Goal: Task Accomplishment & Management: Use online tool/utility

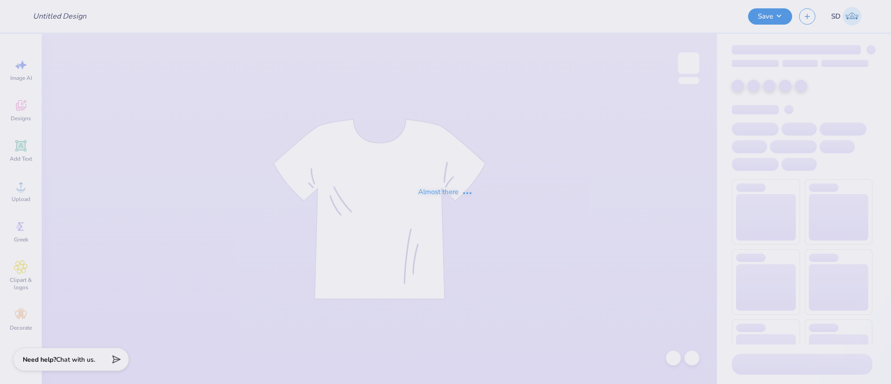
type input "Merch for A [GEOGRAPHIC_DATA][PERSON_NAME]"
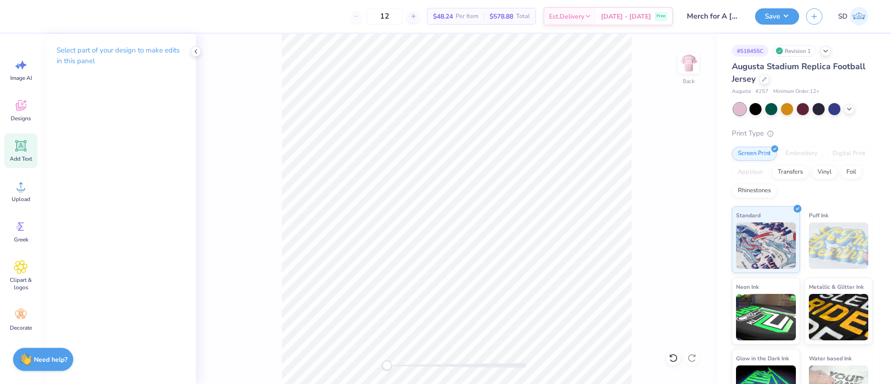
click at [23, 155] on span "Add Text" at bounding box center [21, 158] width 22 height 7
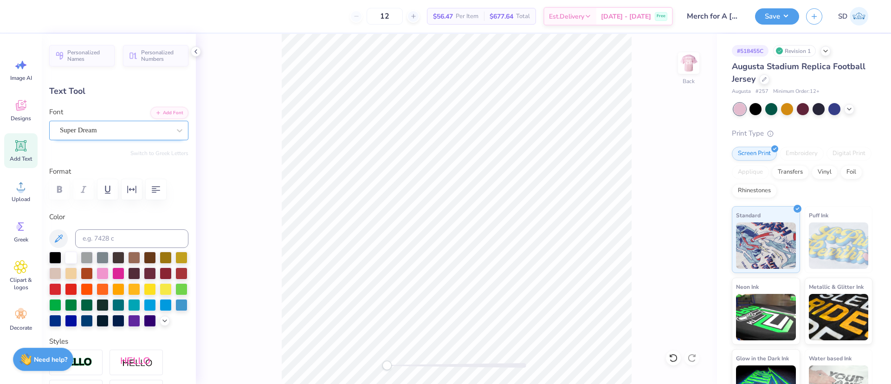
click at [106, 131] on div "Super Dream" at bounding box center [115, 130] width 112 height 14
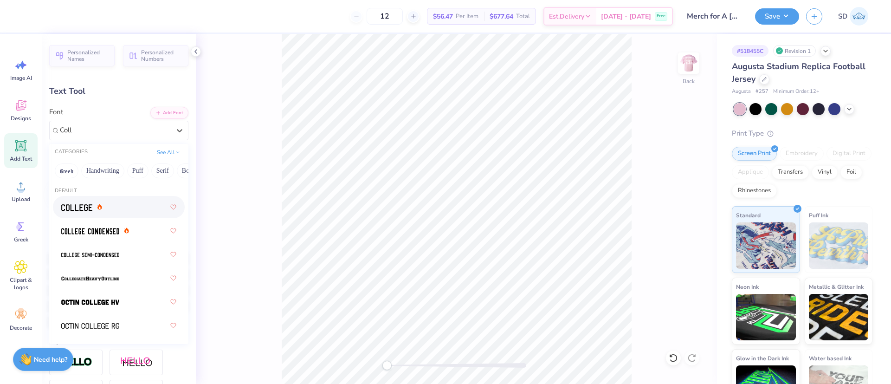
click at [99, 212] on div at bounding box center [81, 207] width 41 height 10
type input "Coll"
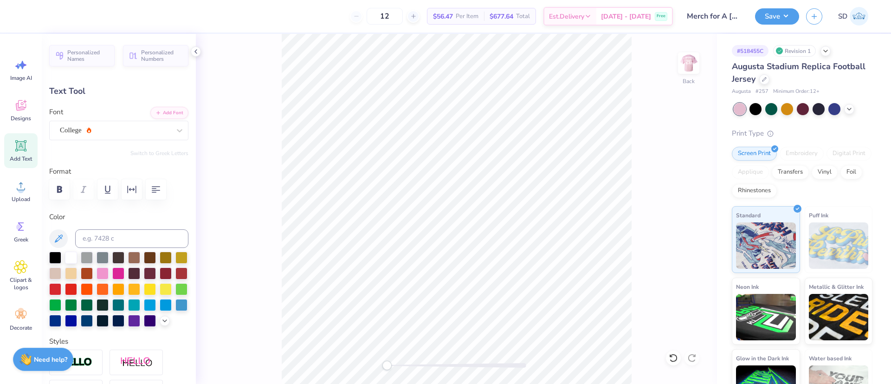
scroll to position [12, 2]
type textarea "Peaches"
type input "8.45"
type input "1.69"
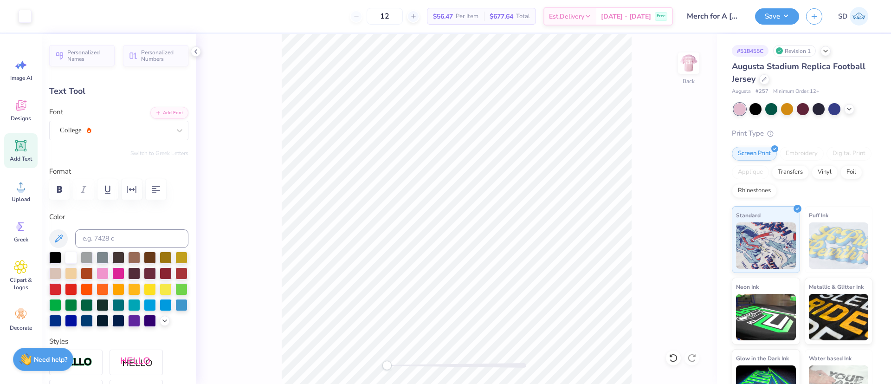
type input "11.15"
click at [60, 190] on icon "button" at bounding box center [59, 189] width 11 height 11
type input "8.89"
type input "0.50"
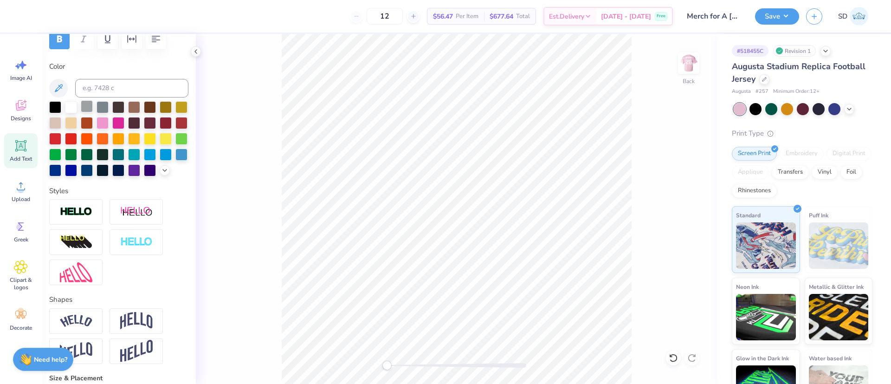
scroll to position [0, 0]
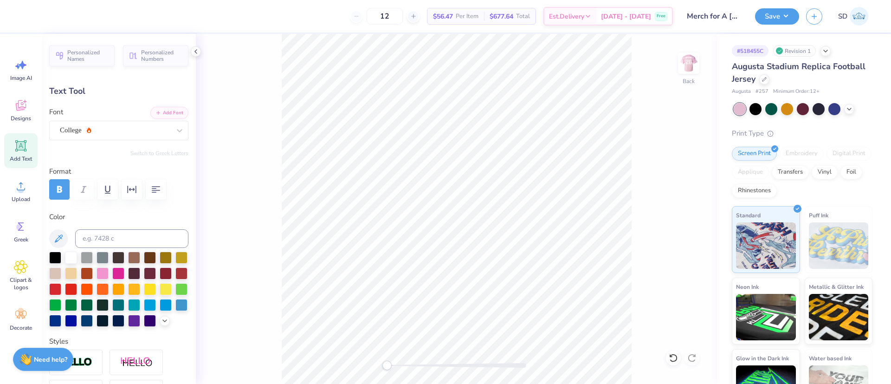
type input "10.03"
type input "1.91"
click at [234, 128] on div "Back" at bounding box center [456, 209] width 521 height 350
click at [160, 46] on button "Personalized Numbers" at bounding box center [155, 54] width 65 height 21
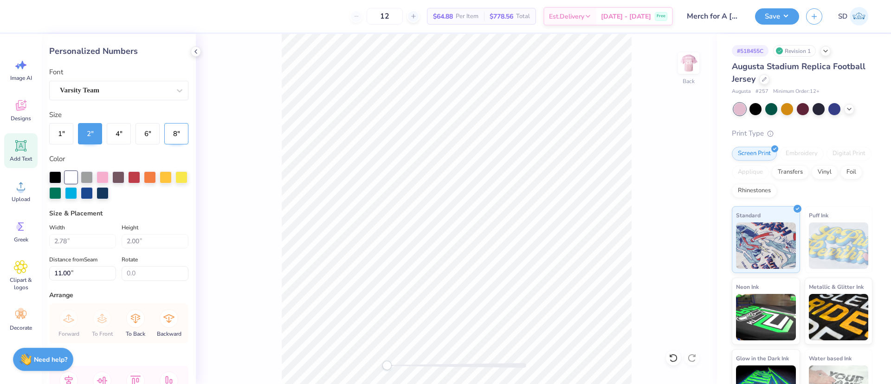
click at [167, 140] on button "8 "" at bounding box center [176, 133] width 24 height 21
click at [144, 136] on button "6 "" at bounding box center [147, 133] width 24 height 21
click at [685, 75] on img at bounding box center [688, 63] width 37 height 37
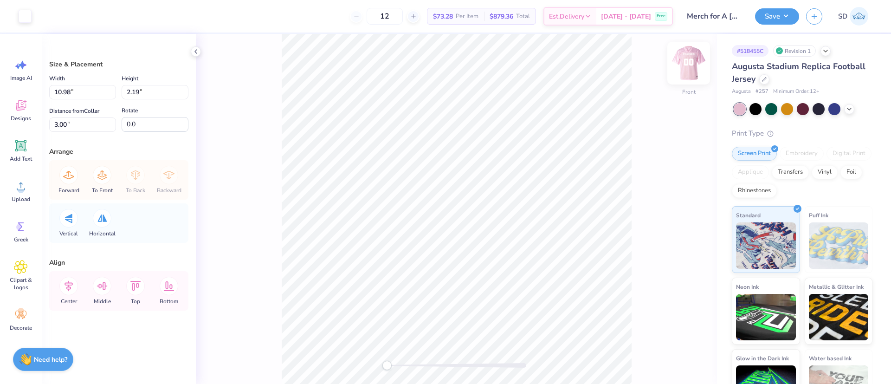
click at [681, 66] on img at bounding box center [688, 63] width 37 height 37
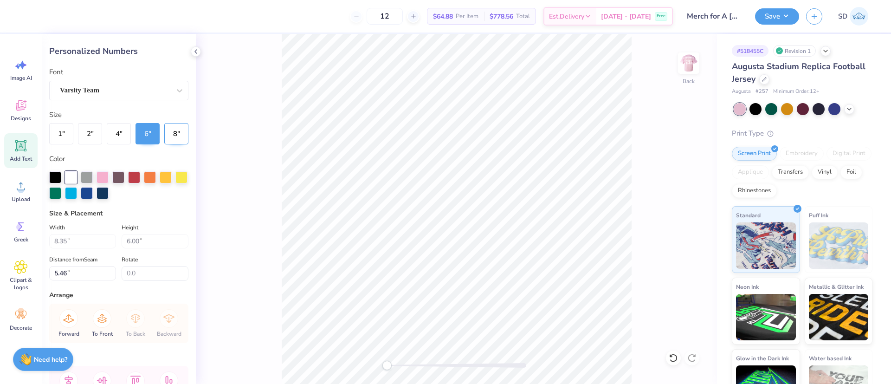
click at [173, 133] on button "8 "" at bounding box center [176, 133] width 24 height 21
click at [693, 72] on img at bounding box center [688, 63] width 37 height 37
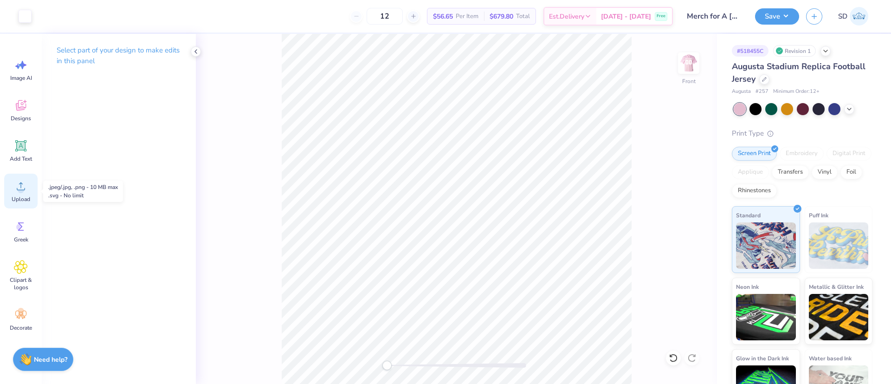
click at [28, 184] on div "Upload" at bounding box center [20, 190] width 33 height 35
click at [23, 149] on icon at bounding box center [21, 145] width 9 height 9
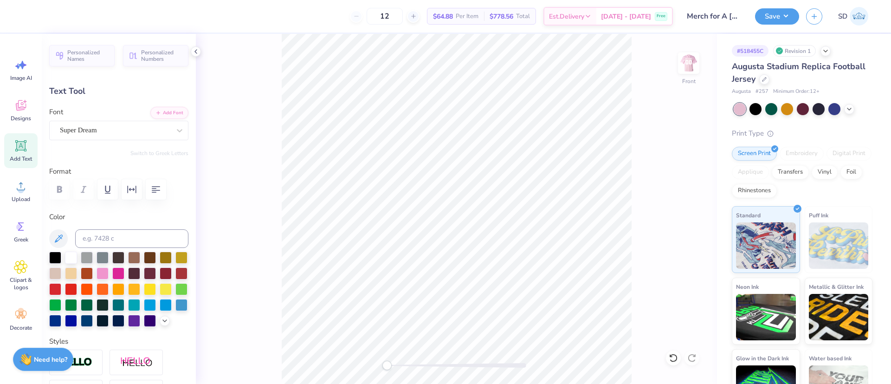
scroll to position [12, 3]
type textarea "With Attitude"
click at [94, 135] on div "Super Dream" at bounding box center [115, 130] width 112 height 14
click at [688, 62] on img at bounding box center [688, 63] width 37 height 37
type input "14.90"
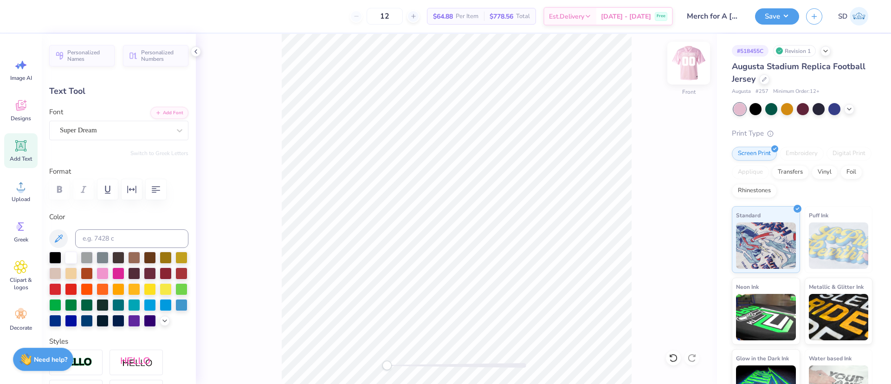
type input "1.68"
type input "0.53"
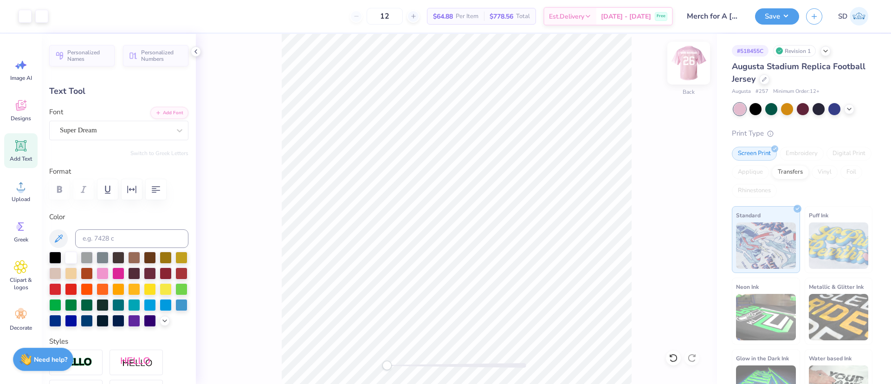
click at [688, 72] on img at bounding box center [688, 63] width 37 height 37
type input "15.27"
type input "1.73"
type input "4.24"
click at [136, 126] on div "Super Dream" at bounding box center [115, 130] width 112 height 14
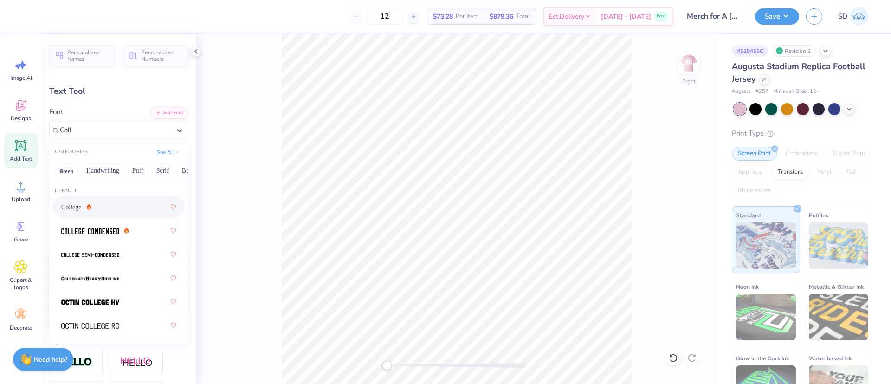
click at [104, 208] on div "College" at bounding box center [118, 207] width 115 height 17
type input "Coll"
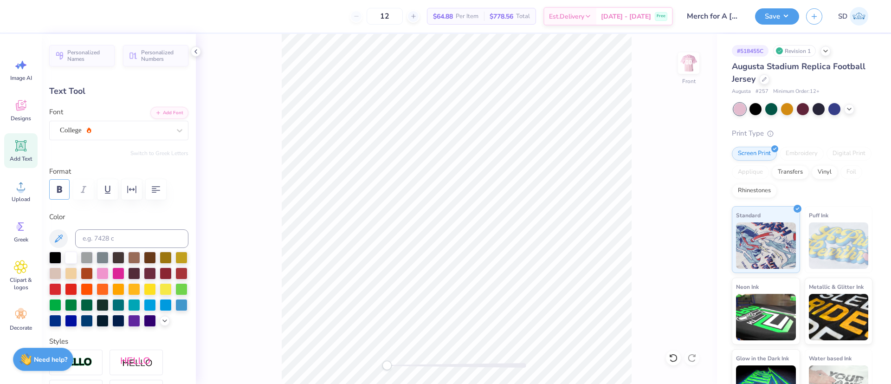
click at [53, 185] on button "button" at bounding box center [59, 189] width 20 height 20
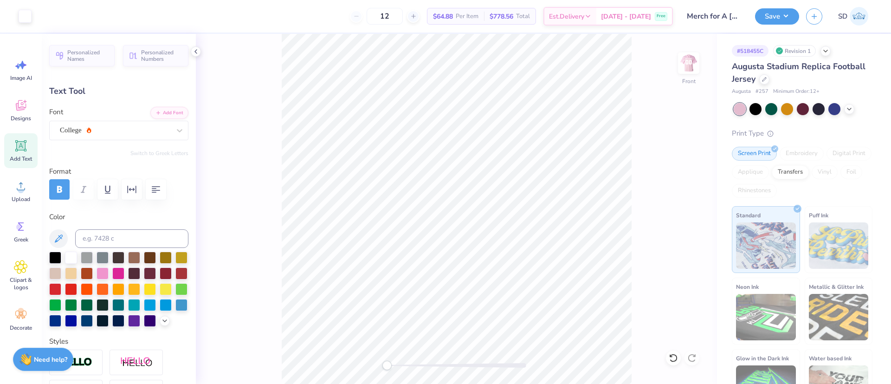
type input "16.73"
type input "1.68"
type input "4.27"
click at [694, 62] on img at bounding box center [688, 63] width 37 height 37
type input "14.90"
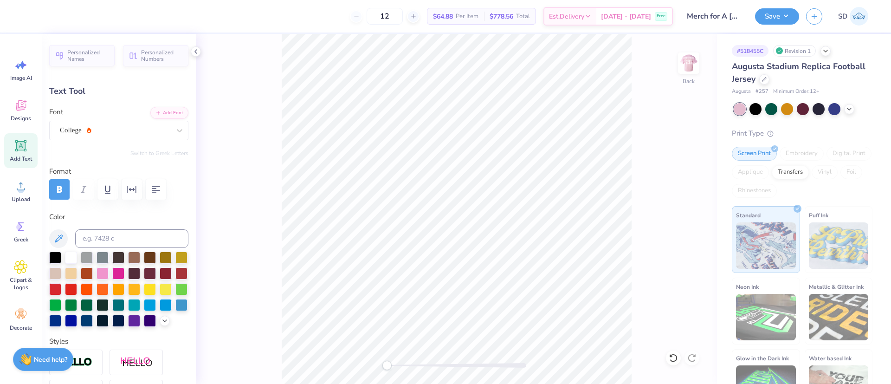
type input "1.49"
type input "0.53"
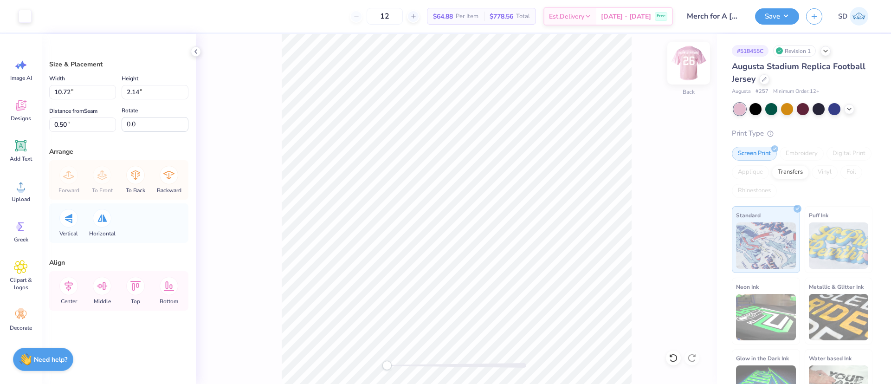
click at [683, 65] on img at bounding box center [688, 63] width 37 height 37
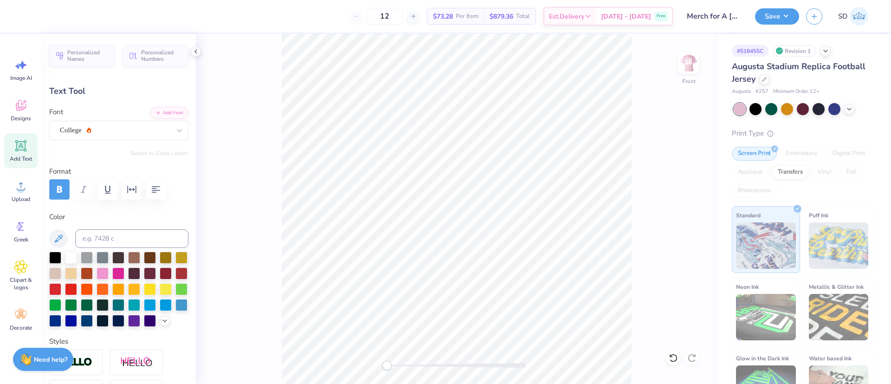
click at [56, 192] on icon "button" at bounding box center [59, 189] width 11 height 11
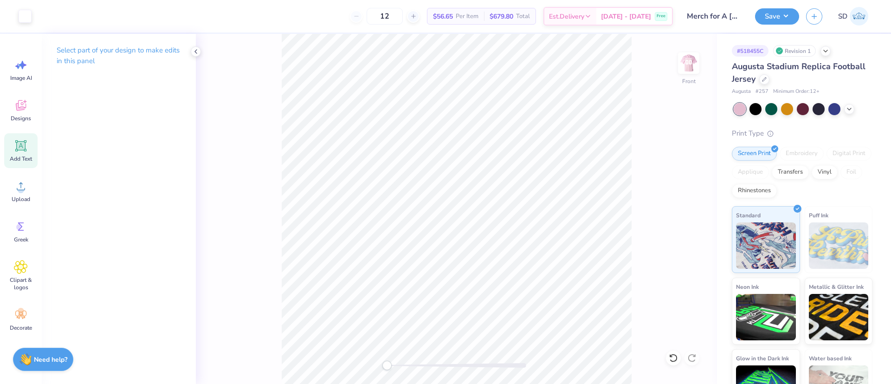
click at [20, 162] on span "Add Text" at bounding box center [21, 158] width 22 height 7
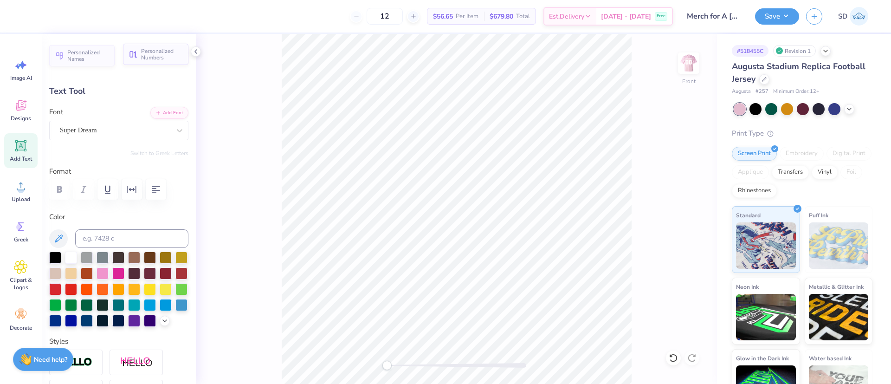
click at [162, 57] on span "Personalized Numbers" at bounding box center [162, 54] width 42 height 13
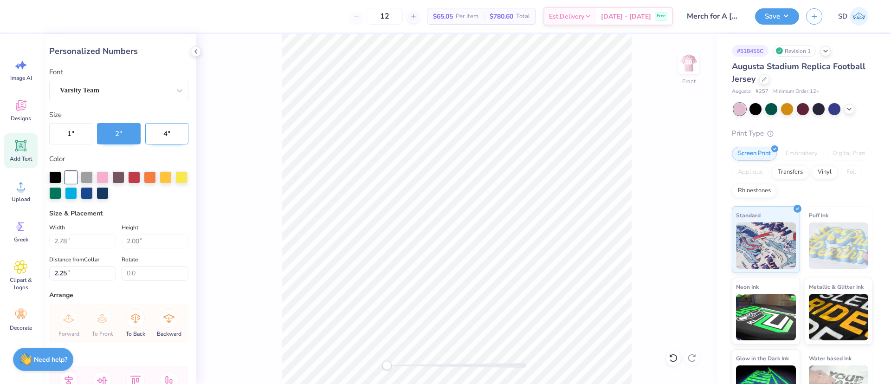
scroll to position [0, 0]
click at [156, 137] on button "4 "" at bounding box center [166, 133] width 43 height 21
click at [170, 136] on button "8 "" at bounding box center [176, 133] width 24 height 21
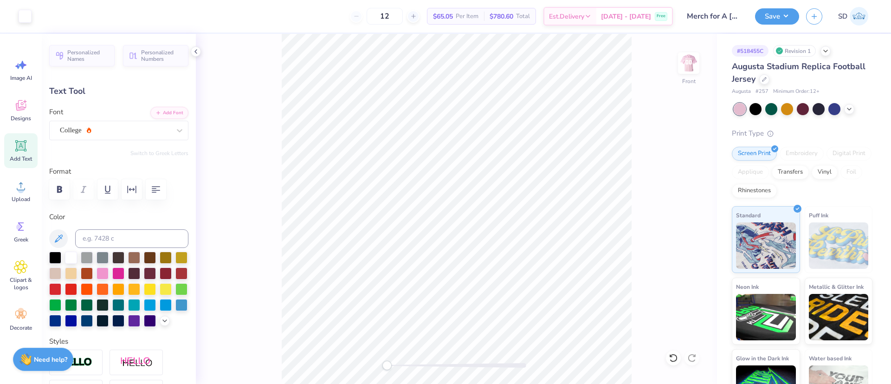
type input "14.62"
type input "1.68"
type input "4.27"
click at [684, 63] on img at bounding box center [688, 63] width 37 height 37
type input "14.27"
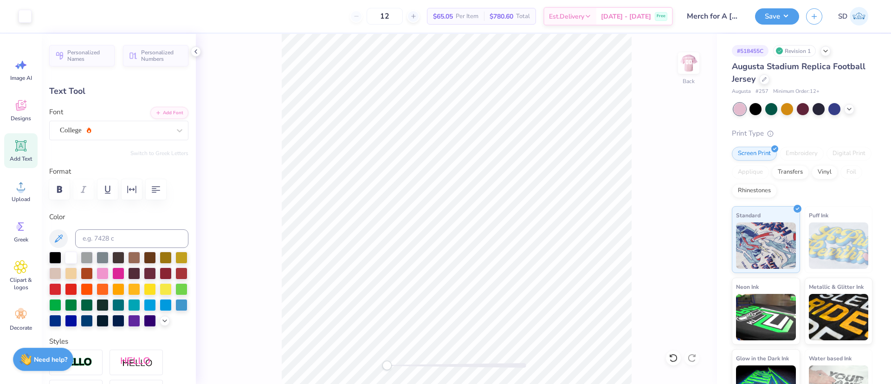
type input "1.64"
type input "0.53"
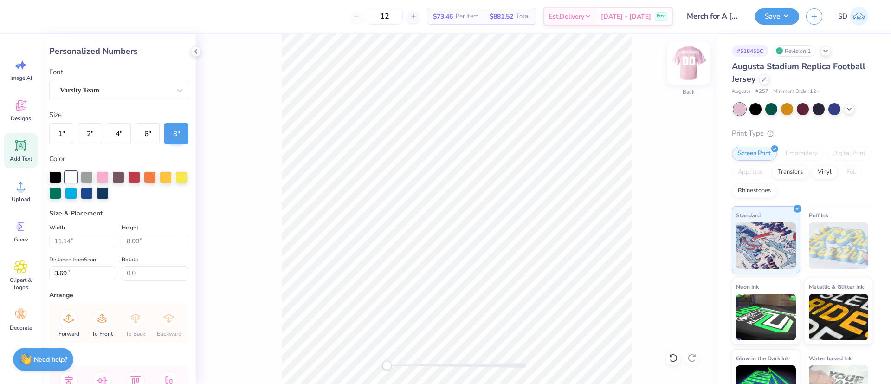
click at [682, 58] on img at bounding box center [688, 63] width 37 height 37
type input "11.43"
type input "8.21"
type input "2.43"
type input "11.14"
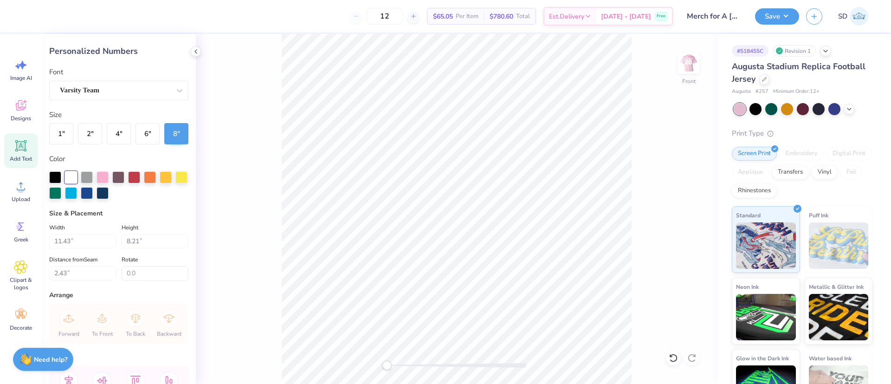
type input "8.00"
click at [90, 275] on input "2.24" at bounding box center [82, 273] width 67 height 14
type input "2"
type input "3.7"
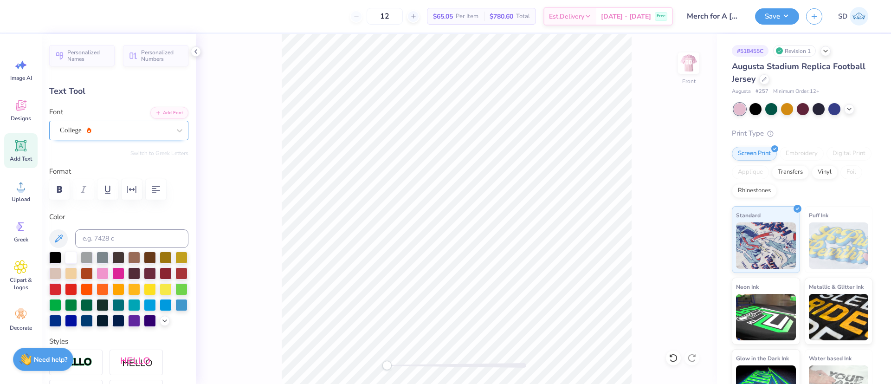
click at [125, 136] on div at bounding box center [115, 130] width 110 height 13
click at [133, 125] on div "College" at bounding box center [115, 130] width 110 height 11
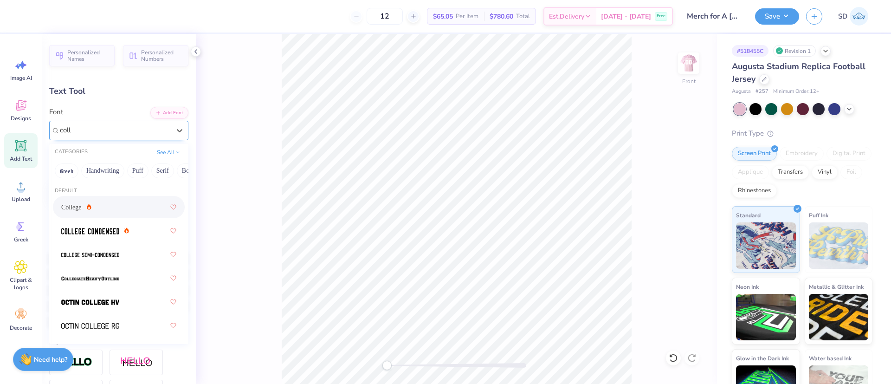
click at [88, 212] on div "College" at bounding box center [118, 207] width 115 height 17
type input "coll"
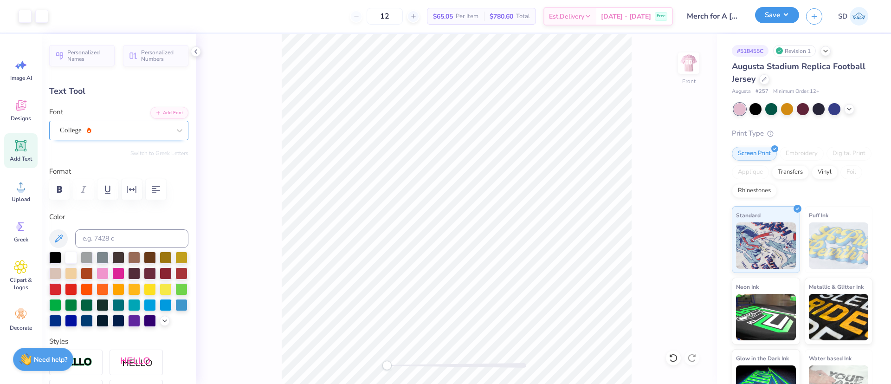
click at [771, 16] on button "Save" at bounding box center [777, 15] width 44 height 16
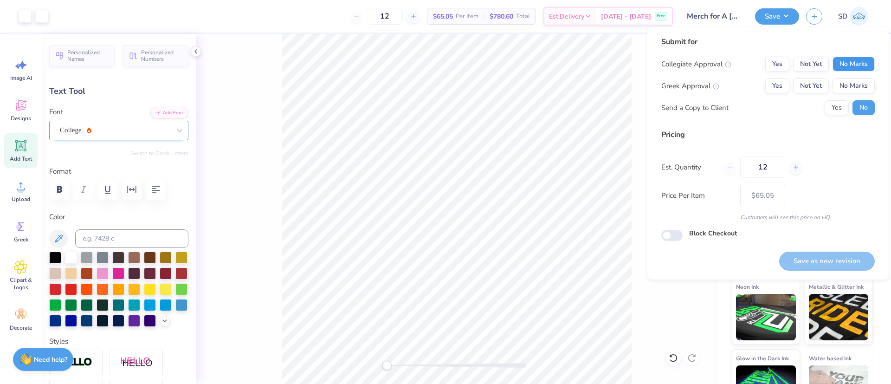
click at [850, 68] on button "No Marks" at bounding box center [853, 64] width 42 height 15
click at [865, 85] on button "No Marks" at bounding box center [853, 85] width 42 height 15
click at [809, 266] on button "Save as new revision" at bounding box center [827, 260] width 96 height 19
type input "$65.05"
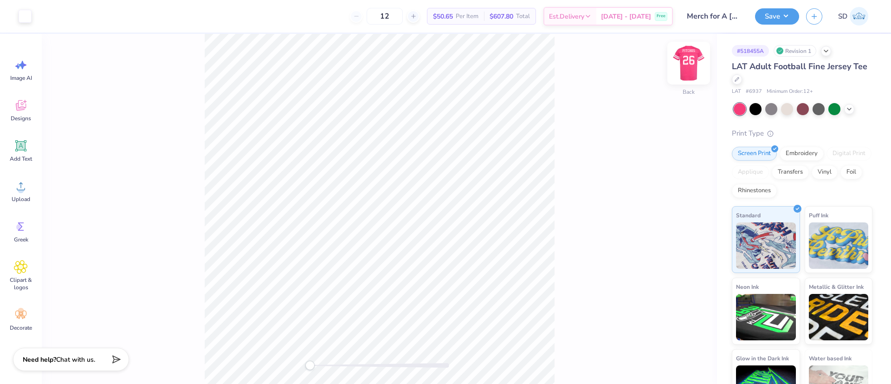
click at [680, 73] on img at bounding box center [688, 63] width 37 height 37
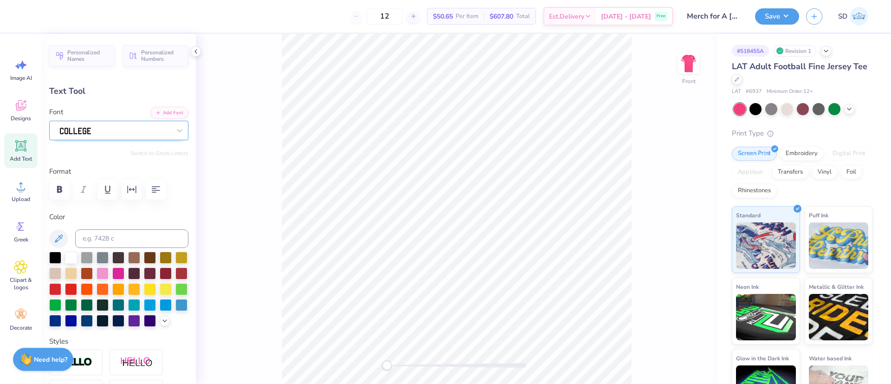
click at [96, 128] on div at bounding box center [115, 130] width 112 height 14
